Goal: Check status

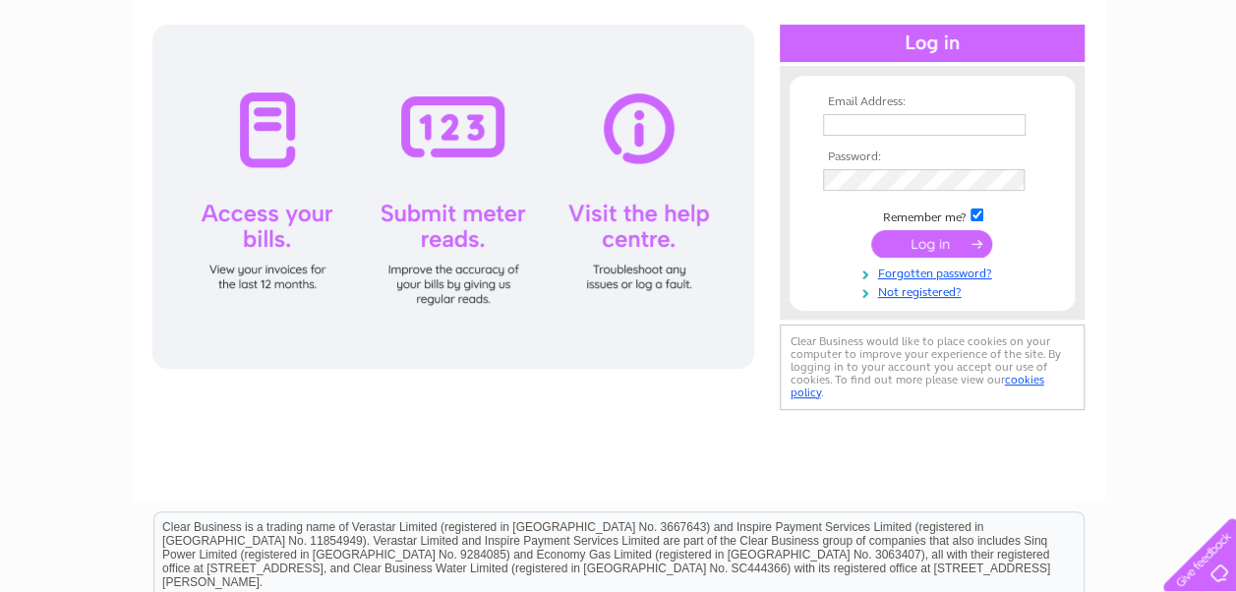
type input "[EMAIL_ADDRESS][DOMAIN_NAME]"
click at [924, 238] on input "submit" at bounding box center [932, 244] width 121 height 28
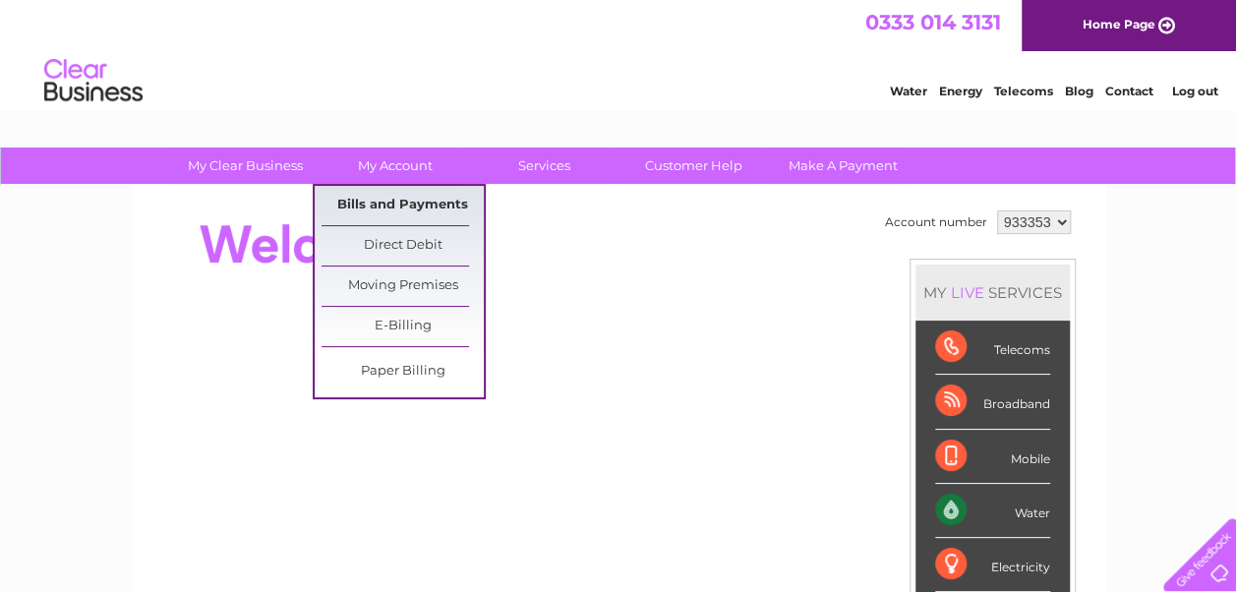
click at [384, 198] on link "Bills and Payments" at bounding box center [403, 205] width 162 height 39
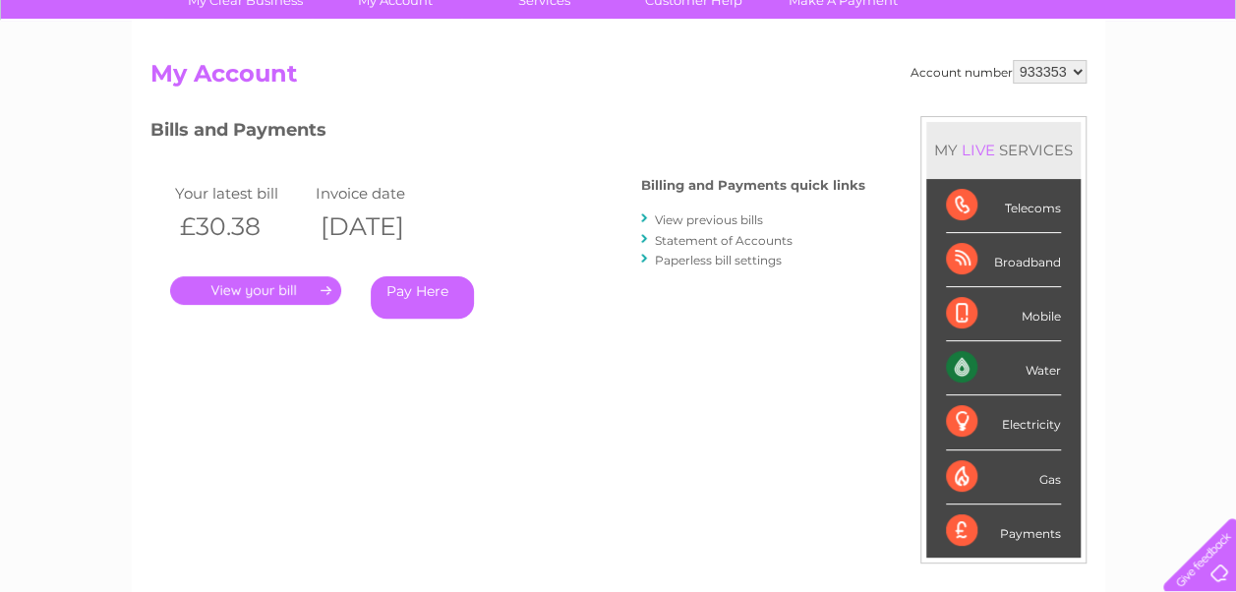
scroll to position [197, 0]
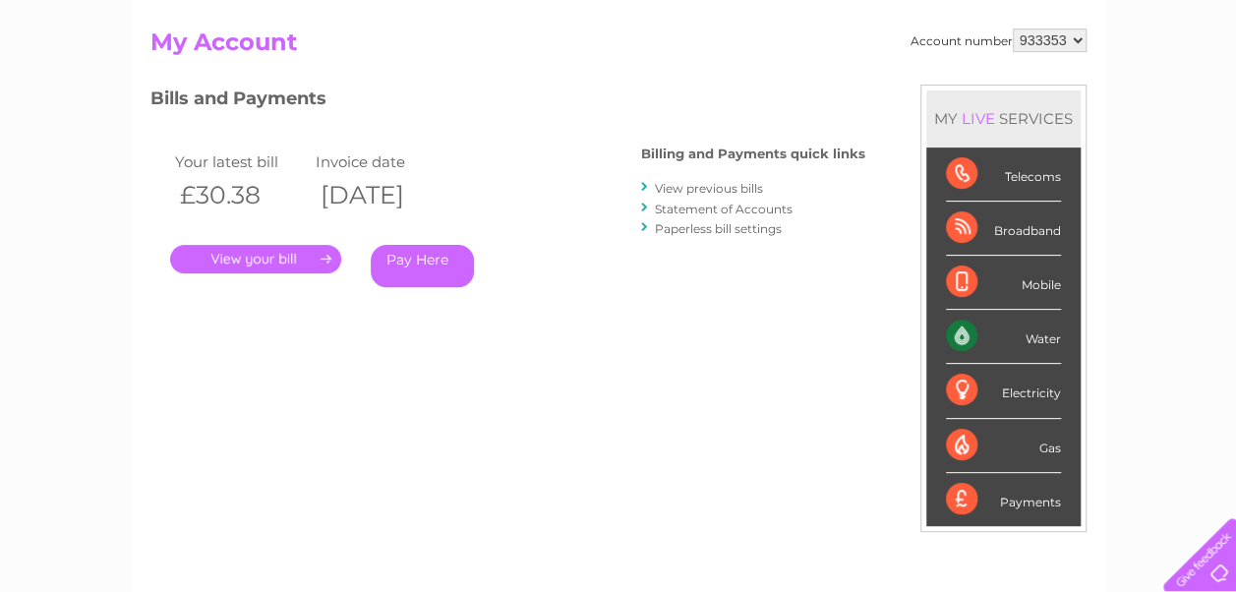
click at [301, 261] on link "." at bounding box center [255, 259] width 171 height 29
